Goal: Task Accomplishment & Management: Use online tool/utility

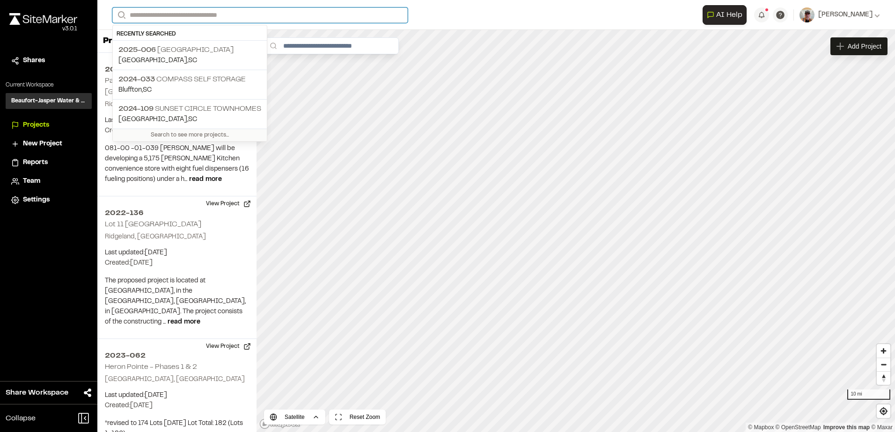
click at [180, 17] on input "Search" at bounding box center [259, 14] width 295 height 15
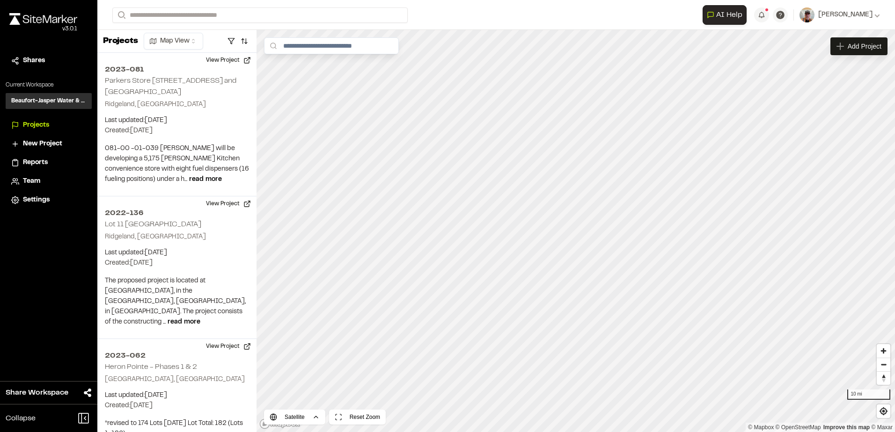
click at [182, 81] on p "2024-033 Compass Self Storage" at bounding box center [189, 79] width 143 height 11
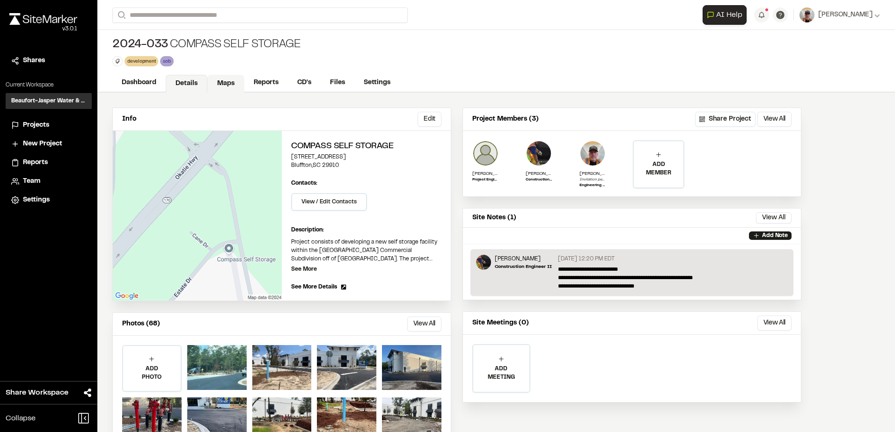
click at [228, 86] on link "Maps" at bounding box center [225, 84] width 37 height 18
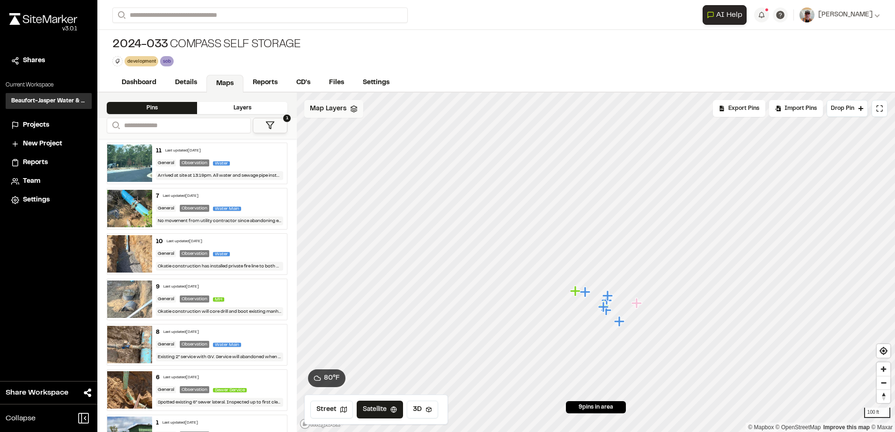
click at [332, 109] on span "Map Layers" at bounding box center [328, 109] width 36 height 10
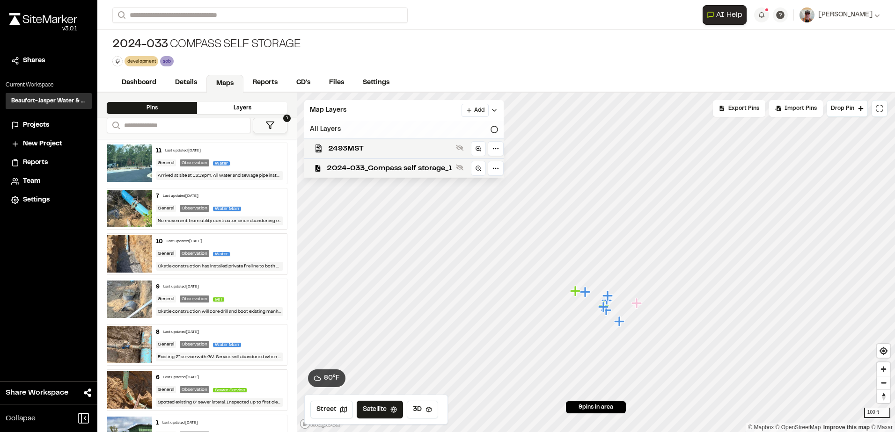
click at [496, 129] on icon at bounding box center [493, 129] width 7 height 7
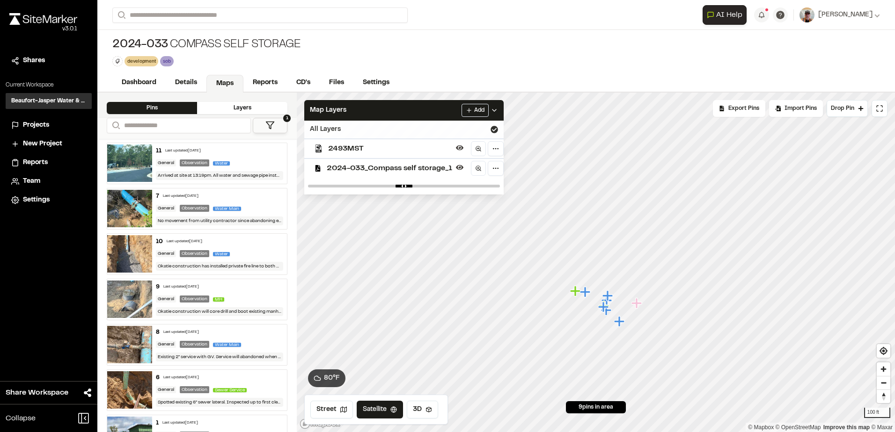
click at [494, 128] on icon at bounding box center [493, 129] width 7 height 7
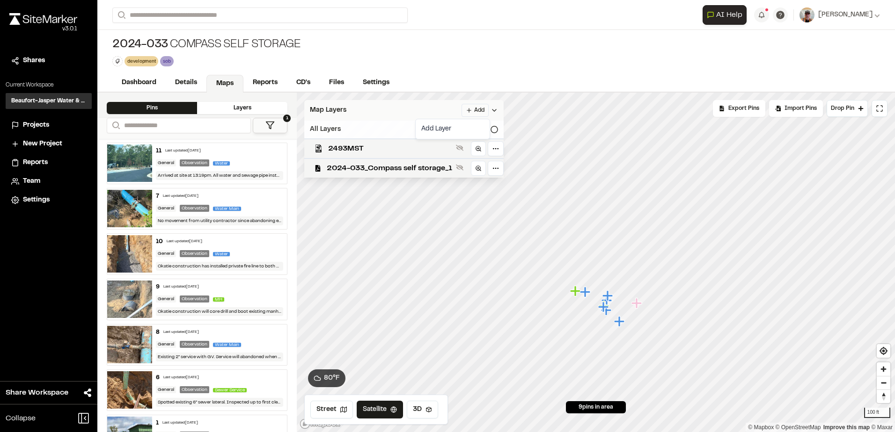
click at [479, 111] on html "Close sidebar v 3.0.1 Shares Current Workspace Beaufort-Jasper Water & Sewer Au…" at bounding box center [447, 216] width 895 height 432
click at [443, 130] on link "Add Layer" at bounding box center [452, 129] width 70 height 16
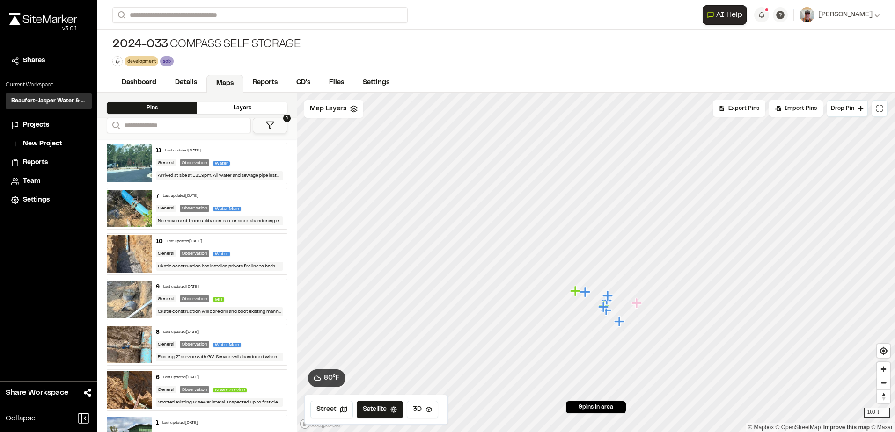
click at [219, 82] on link "Maps" at bounding box center [224, 84] width 37 height 18
click at [324, 116] on div "Map Layers" at bounding box center [333, 109] width 59 height 18
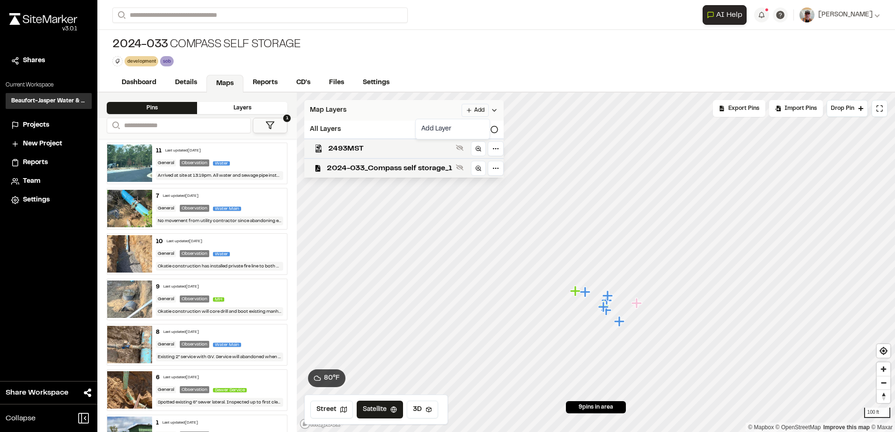
click at [474, 109] on html "Close sidebar v 3.0.1 Shares Current Workspace Beaufort-Jasper Water & Sewer Au…" at bounding box center [447, 216] width 895 height 432
click at [460, 129] on link "Add Layer" at bounding box center [452, 129] width 70 height 16
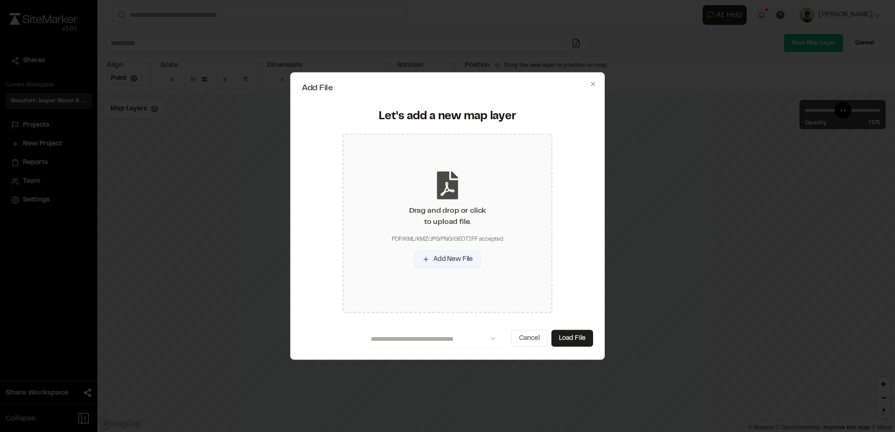
click at [442, 256] on button "Add New File" at bounding box center [447, 259] width 66 height 17
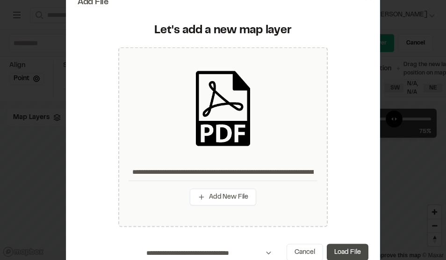
click at [343, 247] on button "Load File" at bounding box center [348, 252] width 42 height 17
type input "**********"
type input "****"
